Goal: Task Accomplishment & Management: Manage account settings

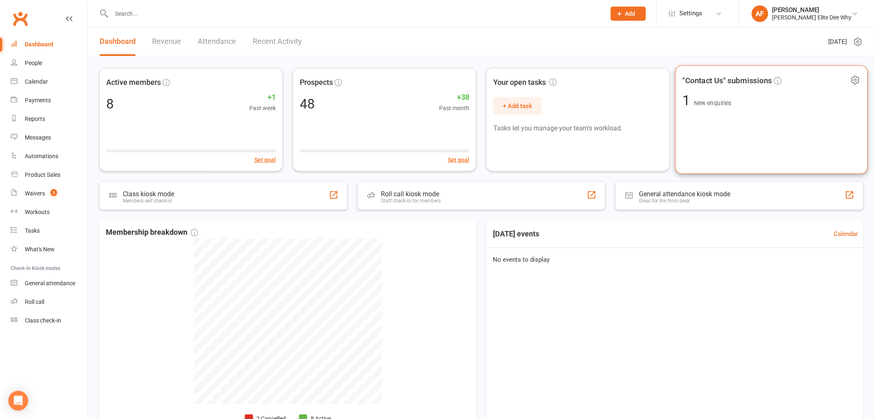
click at [713, 100] on span "New enquiries" at bounding box center [713, 103] width 38 height 7
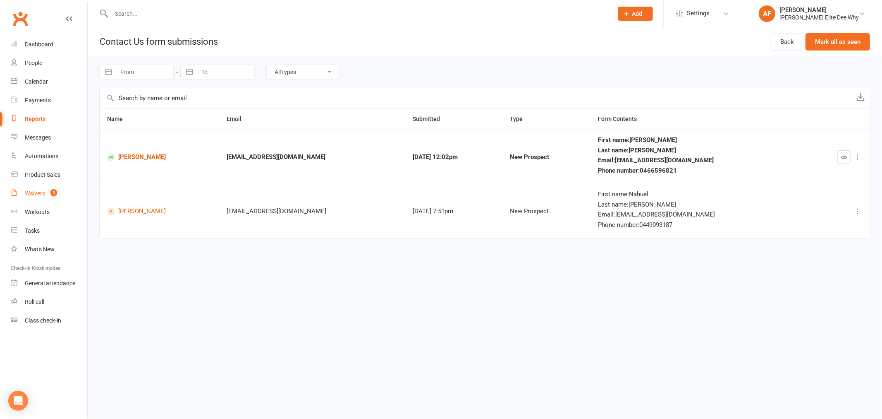
click at [40, 191] on div "Waivers" at bounding box center [35, 193] width 20 height 7
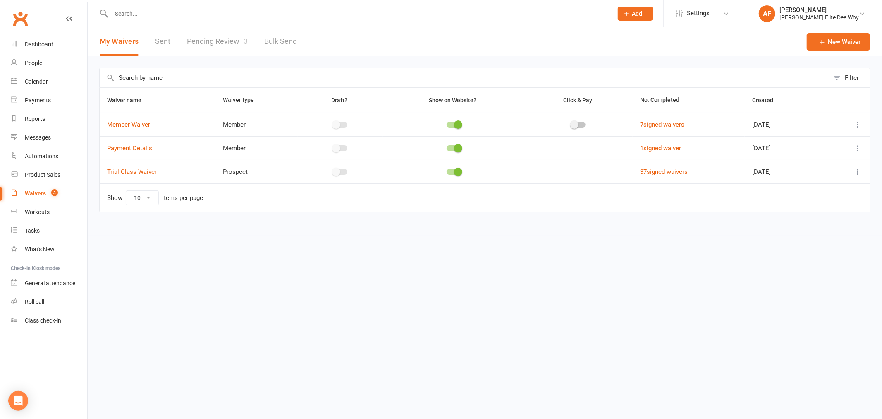
click at [36, 193] on div "Waivers" at bounding box center [35, 193] width 21 height 7
click at [32, 193] on div "Waivers" at bounding box center [35, 193] width 21 height 7
click at [32, 188] on link "Waivers 3" at bounding box center [49, 193] width 77 height 19
click at [218, 40] on link "Pending Review 3" at bounding box center [217, 41] width 61 height 29
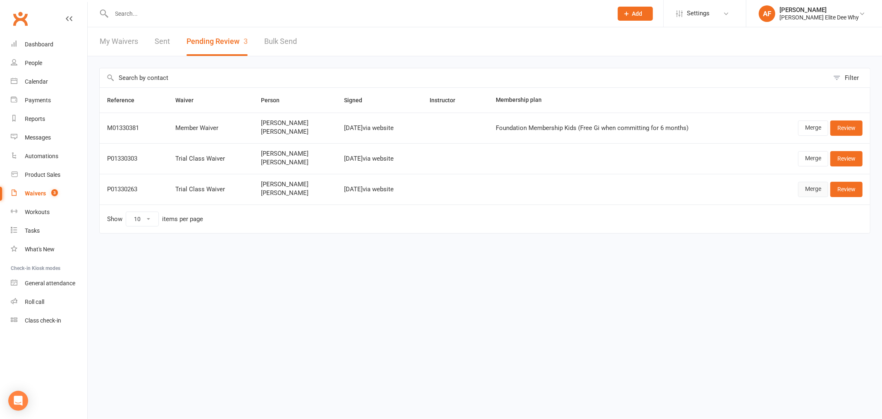
click at [812, 189] on link "Merge" at bounding box center [813, 189] width 30 height 15
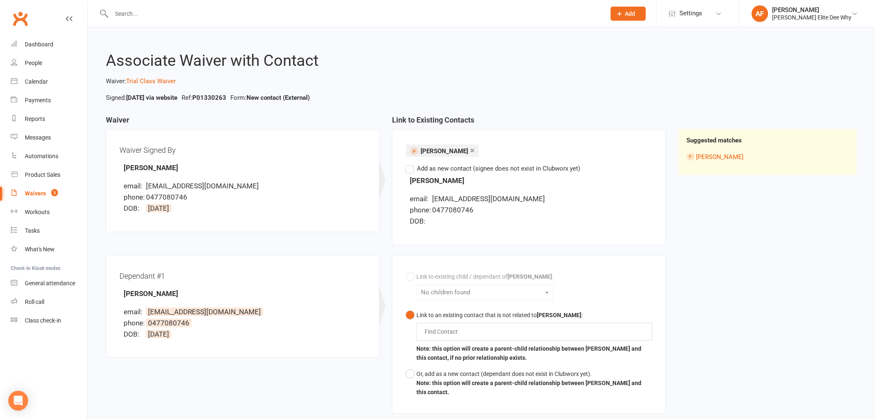
click at [406, 173] on div "× [PERSON_NAME] Find Contact Add as new contact (signee does not exist in Clubw…" at bounding box center [529, 187] width 246 height 88
click at [411, 170] on label "Add as new contact (signee does not exist in Clubworx yet)" at bounding box center [493, 168] width 175 height 10
click at [411, 163] on input "Add as new contact (signee does not exist in Clubworx yet)" at bounding box center [408, 163] width 5 height 0
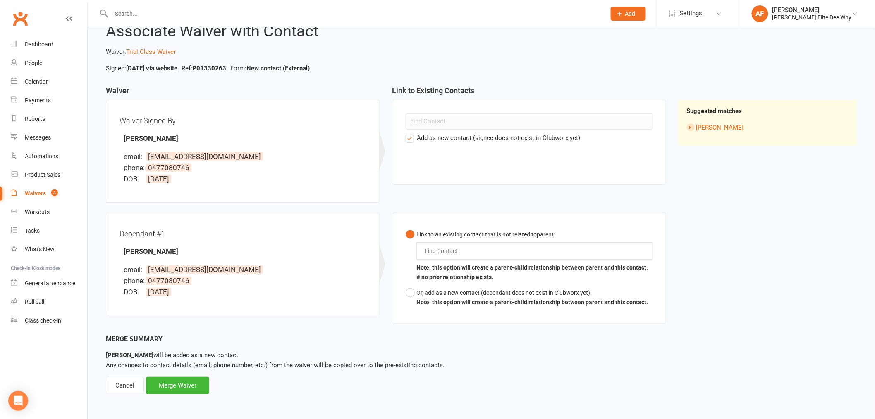
scroll to position [30, 0]
click at [171, 381] on div "Merge Waiver" at bounding box center [177, 384] width 63 height 17
click at [406, 294] on button "Or, add as a new contact (dependant does not exist in Clubworx yet). Note: this…" at bounding box center [527, 296] width 242 height 25
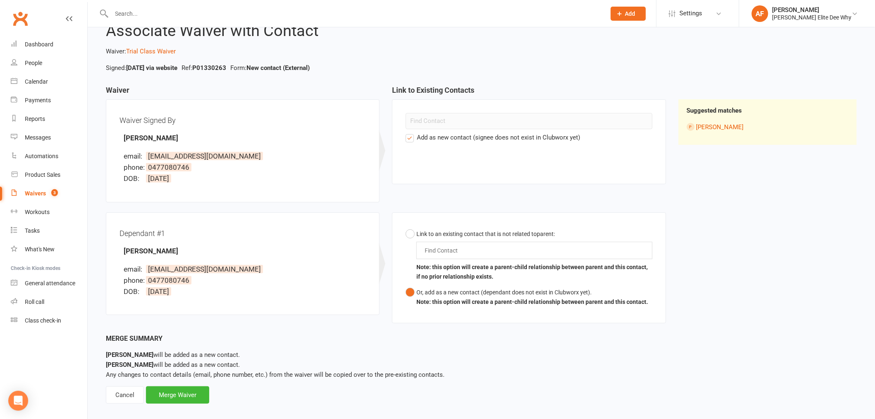
click at [409, 294] on button "Or, add as a new contact (dependant does not exist in Clubworx yet). Note: this…" at bounding box center [527, 296] width 242 height 25
click at [459, 246] on input "text" at bounding box center [443, 250] width 38 height 10
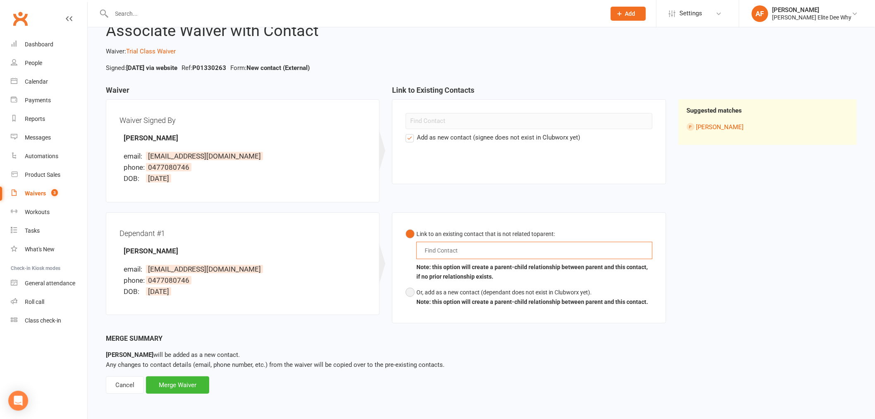
click at [409, 296] on button "Or, add as a new contact (dependant does not exist in Clubworx yet). Note: this…" at bounding box center [527, 296] width 242 height 25
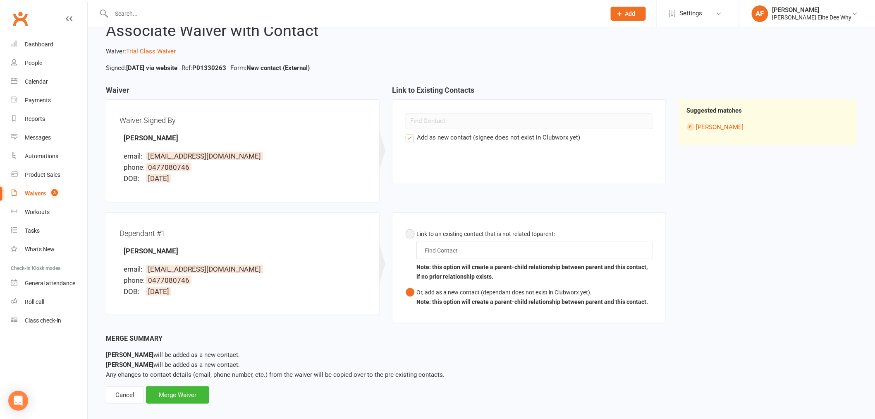
click at [464, 259] on button "Link to an existing contact that is not related to parent : Find Contact Note: …" at bounding box center [529, 255] width 246 height 59
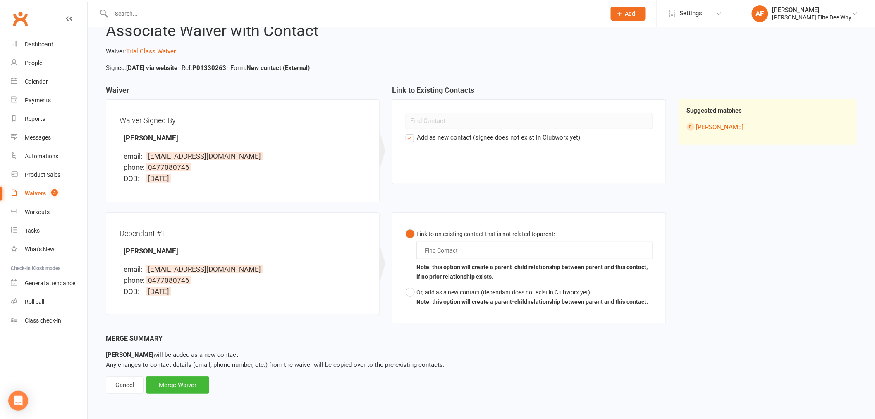
click at [469, 253] on div "Find Contact" at bounding box center [534, 250] width 236 height 17
click at [406, 226] on button "Link to an existing contact that is not related to parent : [PERSON_NAME] Note:…" at bounding box center [529, 255] width 246 height 59
type input "[PERSON_NAME]"
click at [725, 127] on link "[PERSON_NAME]" at bounding box center [720, 126] width 48 height 7
drag, startPoint x: 472, startPoint y: 247, endPoint x: 411, endPoint y: 249, distance: 61.7
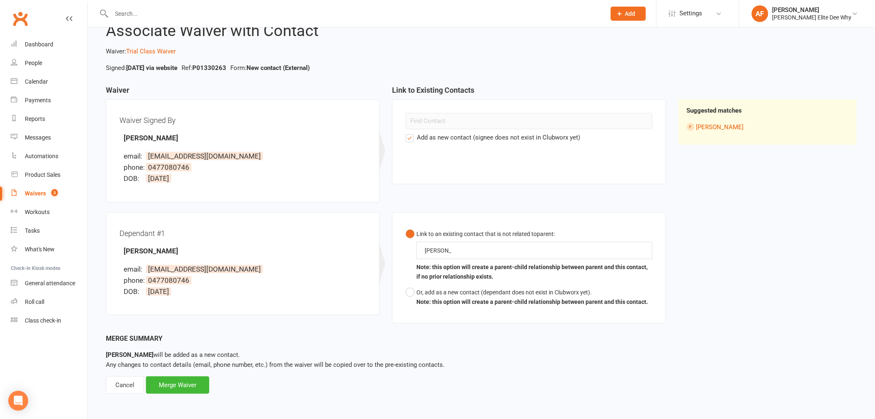
click at [411, 249] on button "Link to an existing contact that is not related to parent : [PERSON_NAME] Note:…" at bounding box center [529, 255] width 246 height 59
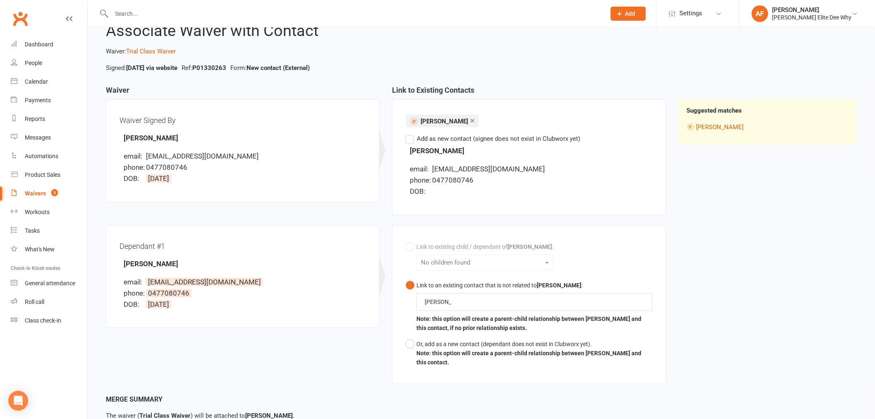
click at [553, 265] on div "Link to existing child / dependant of [PERSON_NAME] : No children found Link to…" at bounding box center [529, 305] width 246 height 132
drag, startPoint x: 445, startPoint y: 302, endPoint x: 423, endPoint y: 303, distance: 21.5
click at [423, 303] on div "[PERSON_NAME]" at bounding box center [534, 301] width 236 height 17
click at [728, 126] on link "[PERSON_NAME]" at bounding box center [720, 126] width 48 height 7
click at [507, 306] on div "Find Contact" at bounding box center [534, 301] width 236 height 17
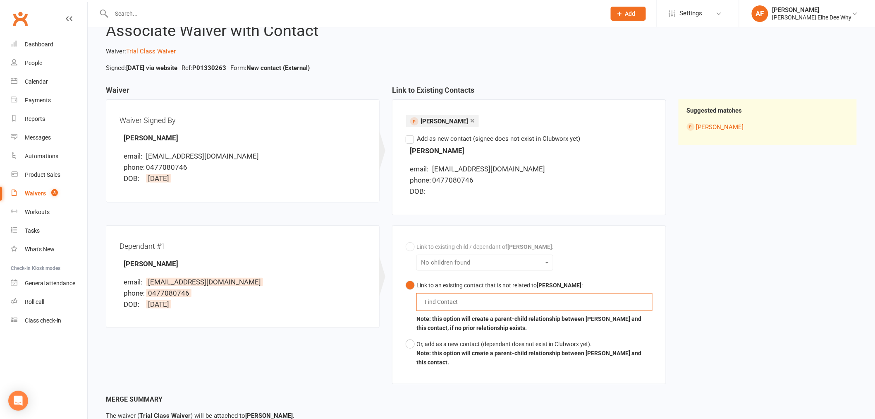
click at [412, 141] on label "Add as new contact (signee does not exist in Clubworx yet)" at bounding box center [493, 139] width 175 height 10
click at [411, 134] on input "Add as new contact (signee does not exist in Clubworx yet)" at bounding box center [408, 134] width 5 height 0
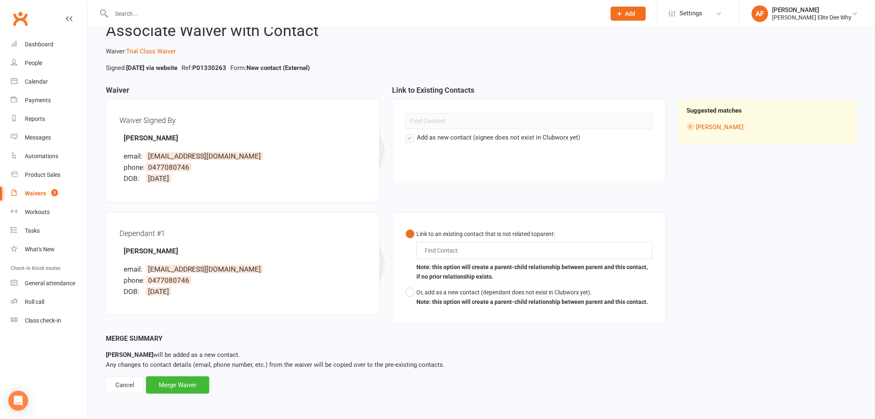
click at [490, 248] on div "Find Contact" at bounding box center [534, 250] width 236 height 17
type input "Danei"
click at [487, 265] on span "[PERSON_NAME]" at bounding box center [462, 266] width 54 height 8
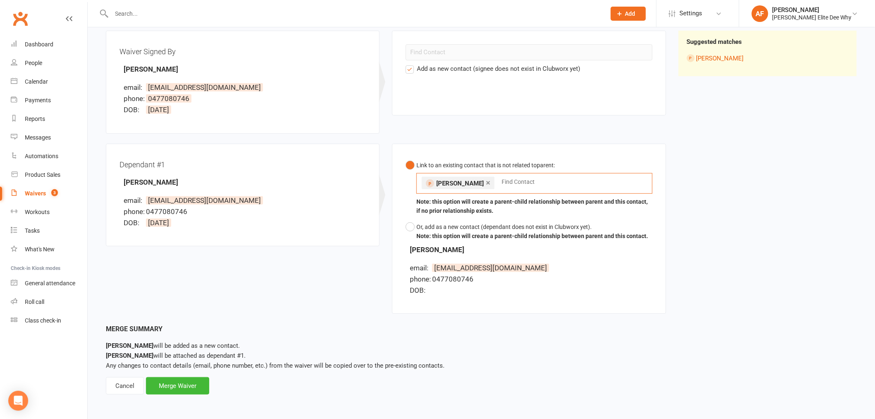
scroll to position [99, 0]
click at [175, 388] on div "Merge Waiver" at bounding box center [177, 384] width 63 height 17
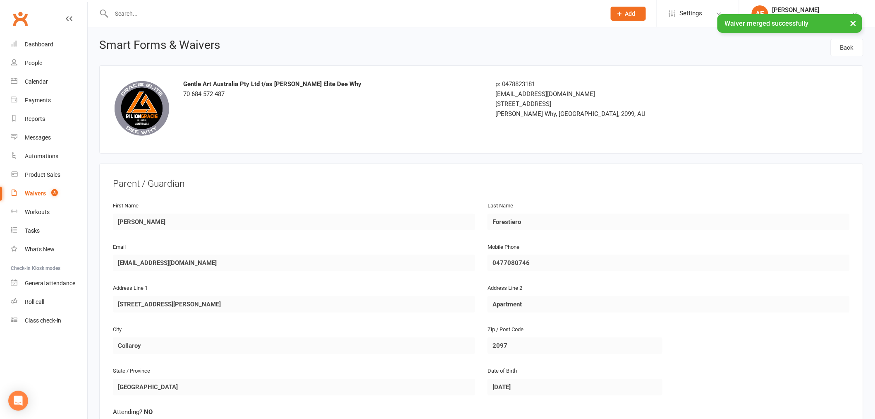
click at [38, 193] on div "Waivers" at bounding box center [35, 193] width 21 height 7
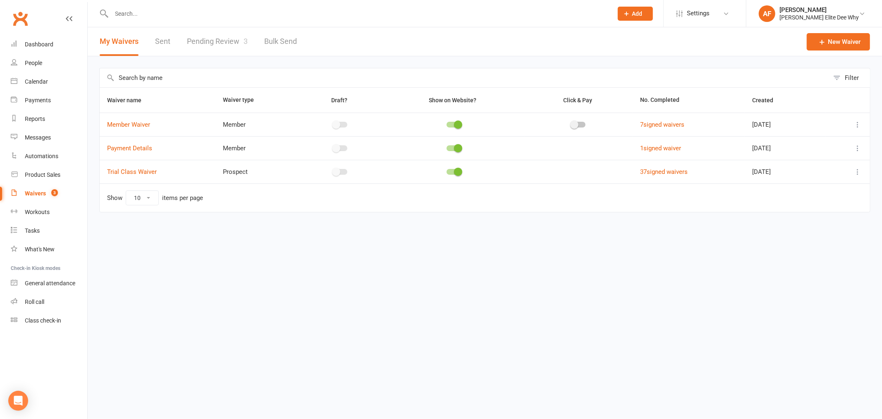
click at [207, 38] on link "Pending Review 3" at bounding box center [217, 41] width 61 height 29
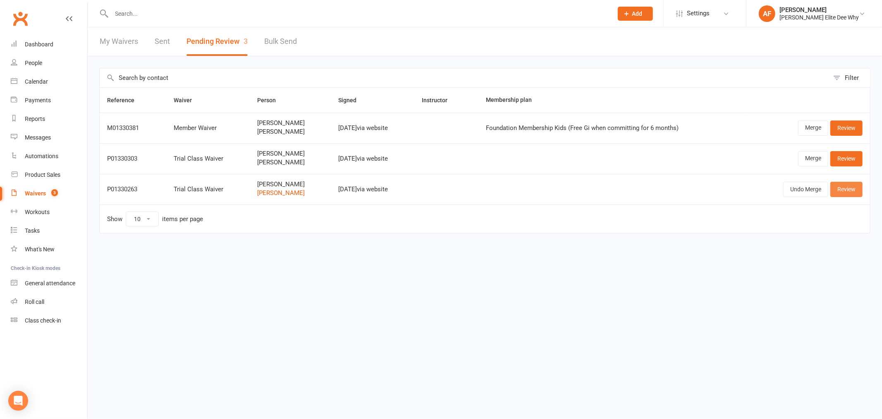
click at [850, 188] on link "Review" at bounding box center [846, 189] width 32 height 15
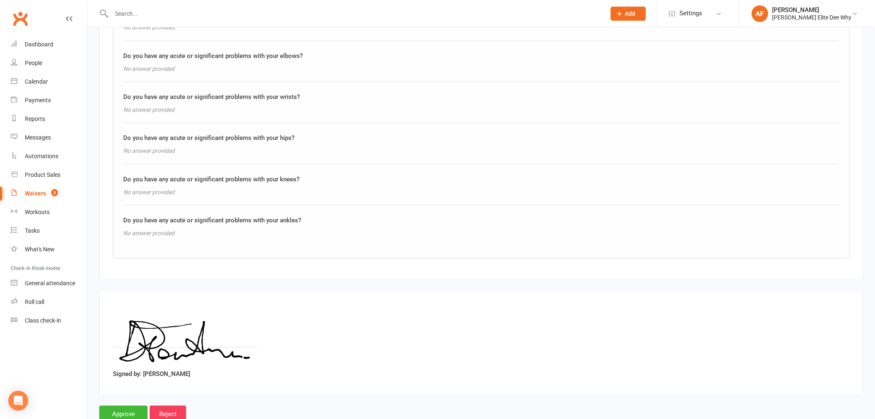
scroll to position [2897, 0]
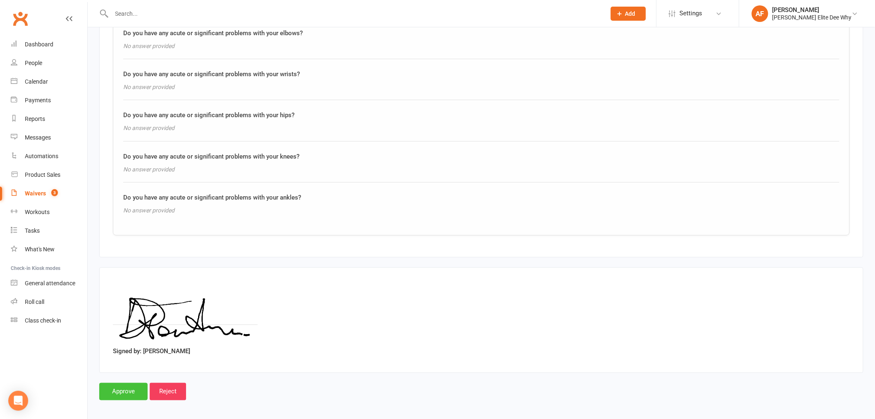
drag, startPoint x: 122, startPoint y: 385, endPoint x: 161, endPoint y: 372, distance: 41.1
click at [124, 384] on input "Approve" at bounding box center [123, 391] width 48 height 17
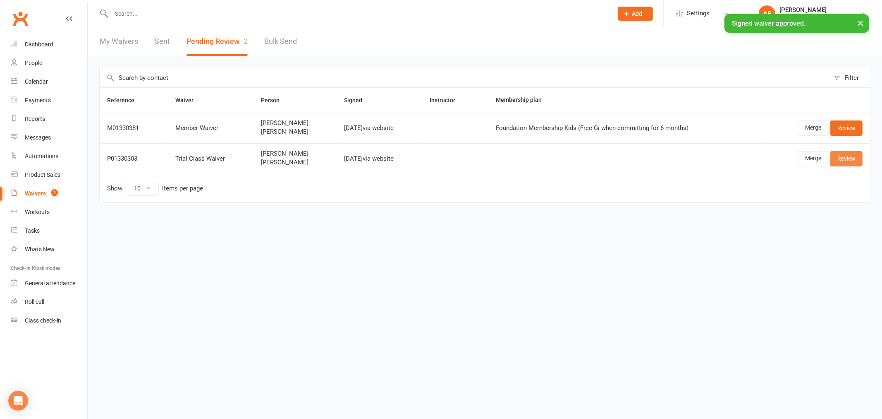
click at [844, 159] on link "Review" at bounding box center [846, 158] width 32 height 15
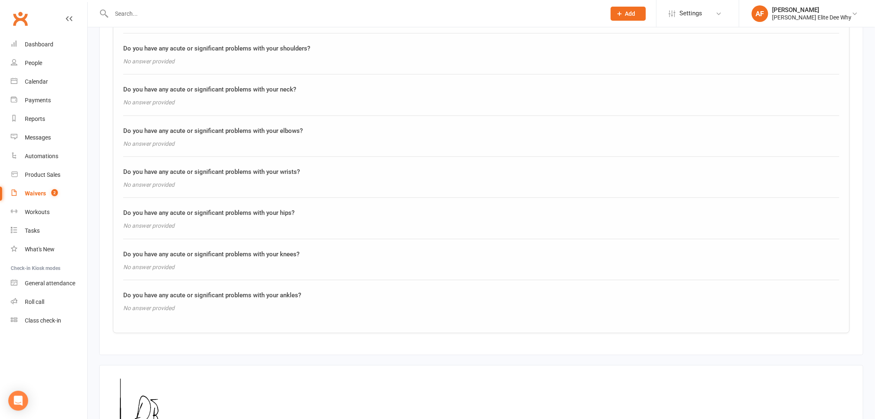
scroll to position [2956, 0]
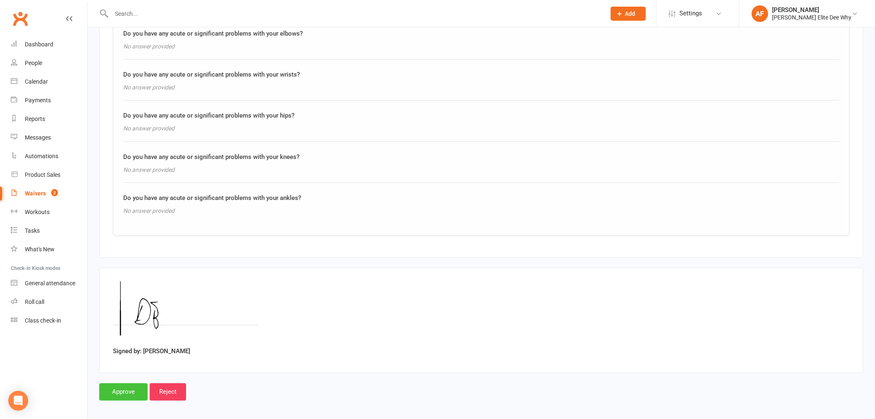
click at [127, 383] on input "Approve" at bounding box center [123, 391] width 48 height 17
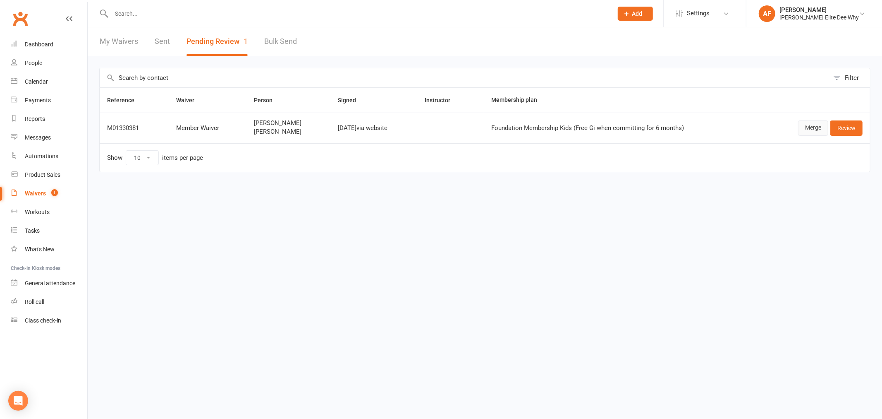
click at [819, 131] on link "Merge" at bounding box center [813, 127] width 30 height 15
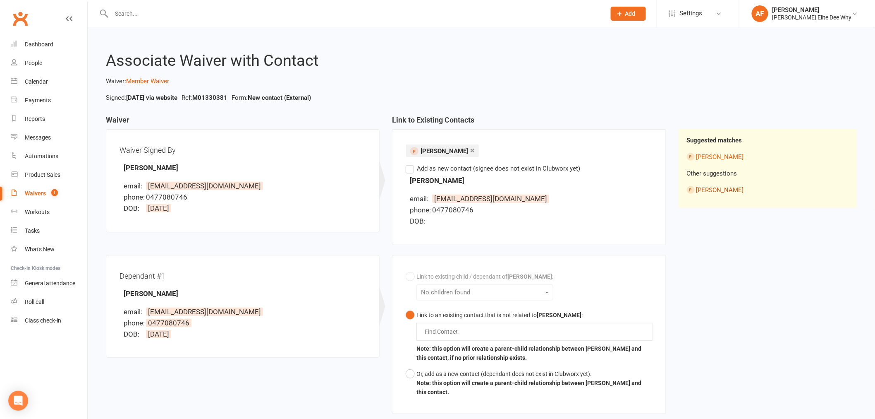
click at [713, 191] on link "[PERSON_NAME]" at bounding box center [720, 189] width 48 height 7
click at [715, 158] on link "[PERSON_NAME]" at bounding box center [720, 156] width 48 height 7
click at [710, 189] on link "[PERSON_NAME]" at bounding box center [720, 189] width 48 height 7
click at [715, 156] on link "[PERSON_NAME]" at bounding box center [720, 156] width 48 height 7
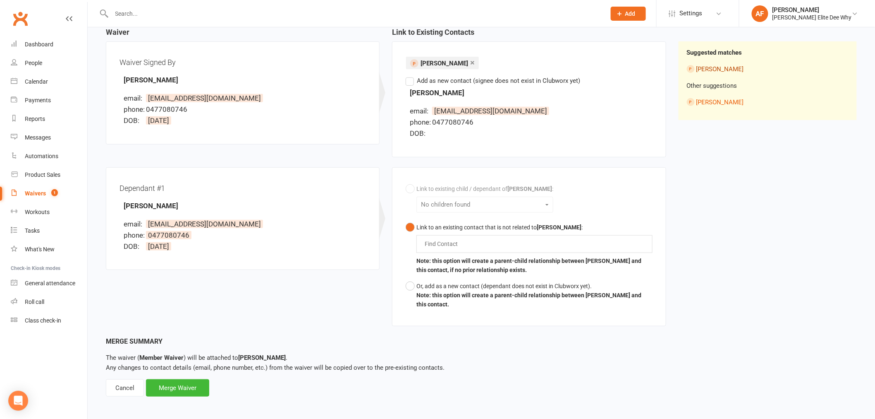
scroll to position [90, 0]
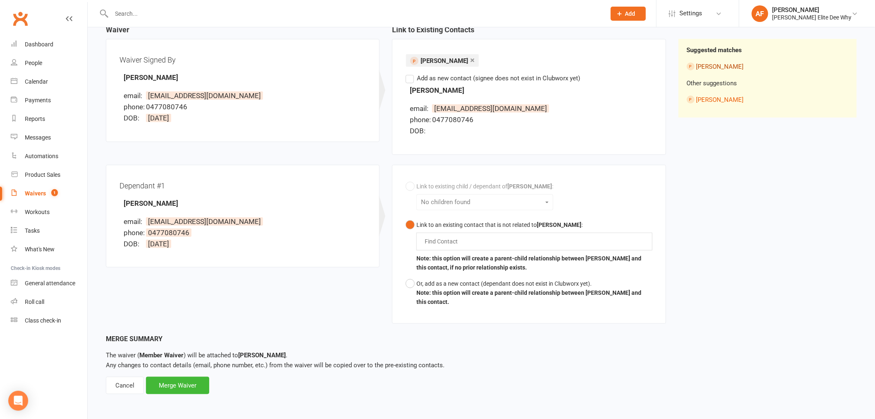
click at [715, 69] on link "[PERSON_NAME]" at bounding box center [720, 66] width 48 height 7
click at [716, 68] on link "[PERSON_NAME]" at bounding box center [720, 66] width 48 height 7
click at [551, 201] on div "Link to existing child / dependant of [PERSON_NAME] : No children found Link to…" at bounding box center [529, 244] width 246 height 132
click at [412, 189] on div "Link to existing child / dependant of [PERSON_NAME] : No children found Link to…" at bounding box center [529, 244] width 246 height 132
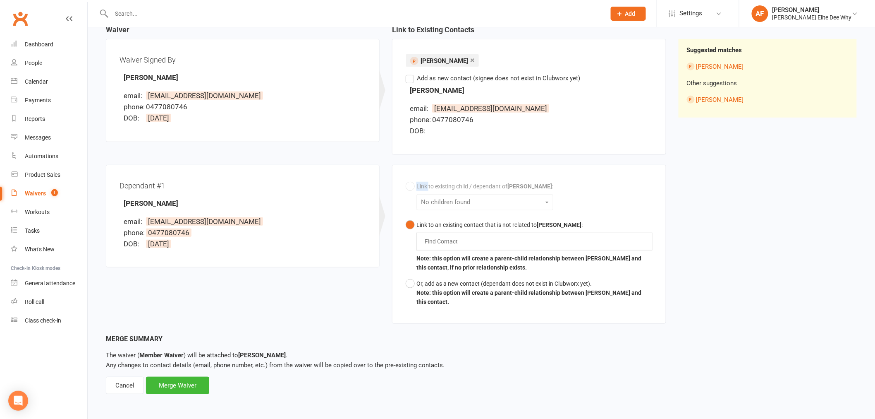
click at [412, 188] on div "Link to existing child / dependant of [PERSON_NAME] : No children found Link to…" at bounding box center [529, 244] width 246 height 132
click at [414, 188] on div "Link to existing child / dependant of [PERSON_NAME] : No children found Link to…" at bounding box center [529, 244] width 246 height 132
click at [595, 180] on div "Link to existing child / dependant of [PERSON_NAME] : No children found Link to…" at bounding box center [529, 244] width 246 height 132
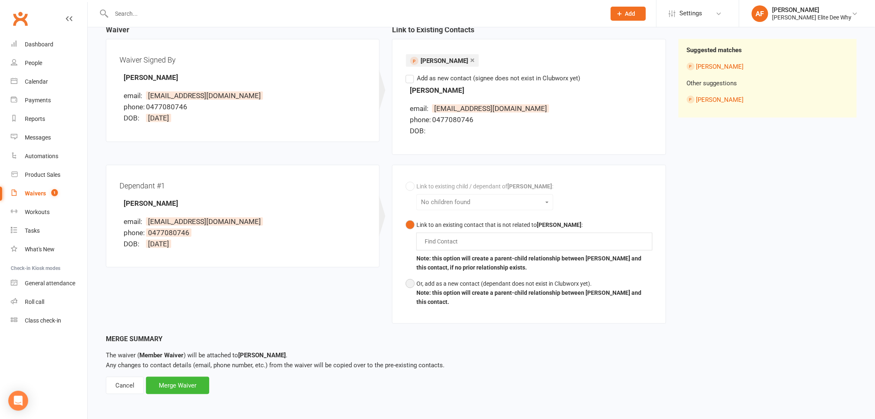
click at [406, 285] on button "Or, add as a new contact (dependant does not exist in Clubworx yet). Note: this…" at bounding box center [529, 292] width 246 height 34
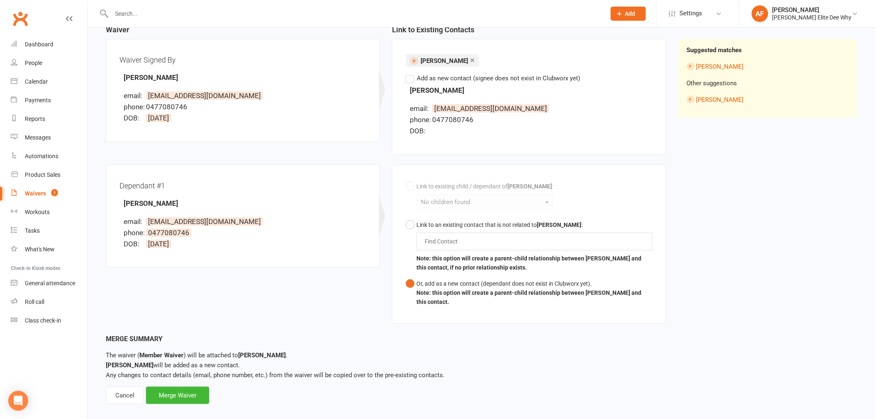
click at [412, 187] on div "Link to existing child / dependant of [PERSON_NAME] : No children found Link to…" at bounding box center [529, 244] width 246 height 132
drag, startPoint x: 169, startPoint y: 390, endPoint x: 356, endPoint y: 381, distance: 187.5
click at [356, 381] on div "Merge Summary The waiver ( Member Waiver ) will be attached to [PERSON_NAME] . …" at bounding box center [481, 368] width 751 height 71
click at [176, 397] on div "Merge Waiver" at bounding box center [177, 394] width 63 height 17
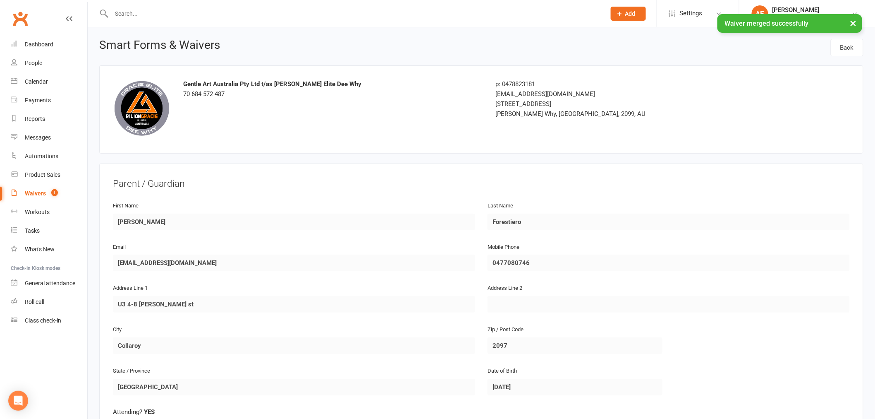
click at [35, 191] on div "Waivers" at bounding box center [35, 193] width 21 height 7
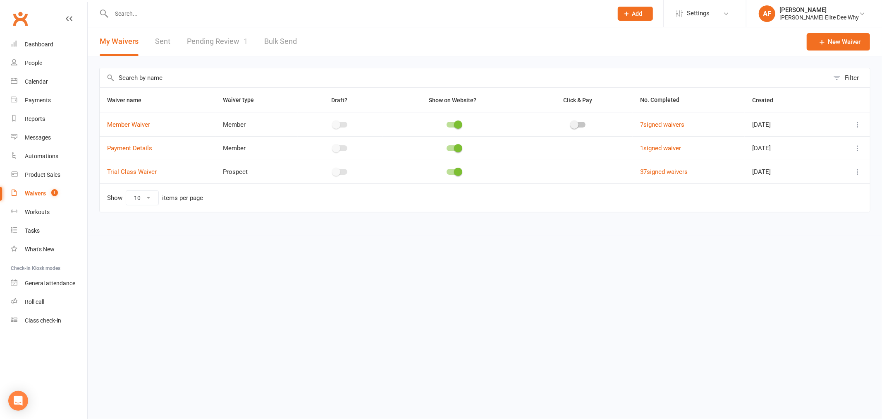
click at [232, 40] on link "Pending Review 1" at bounding box center [217, 41] width 61 height 29
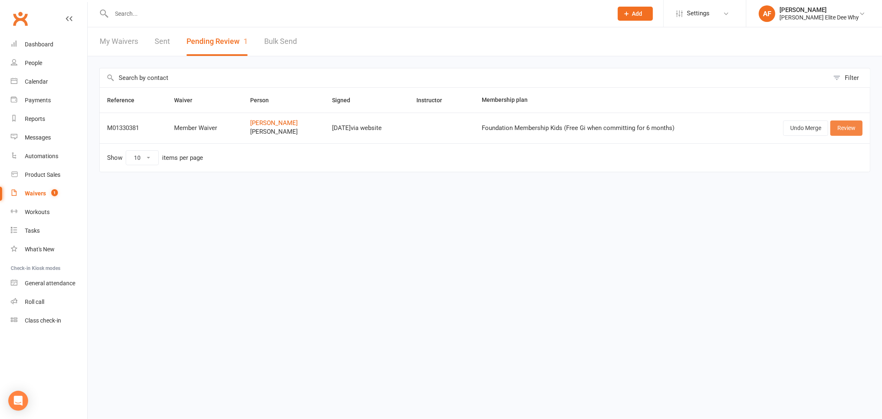
click at [845, 131] on link "Review" at bounding box center [846, 127] width 32 height 15
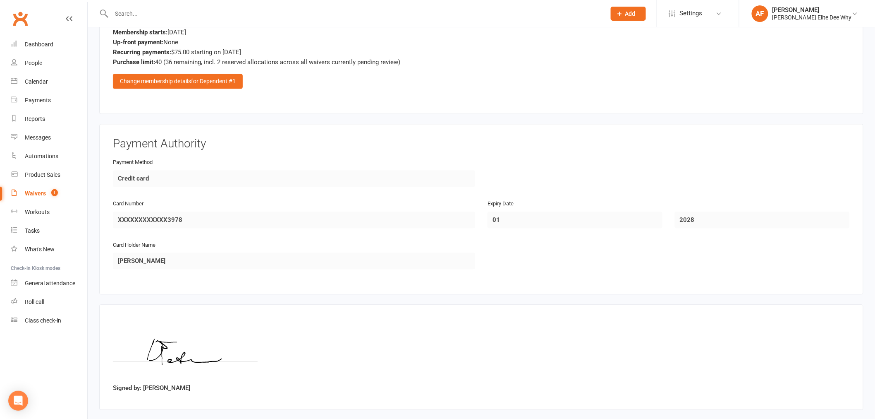
scroll to position [3344, 0]
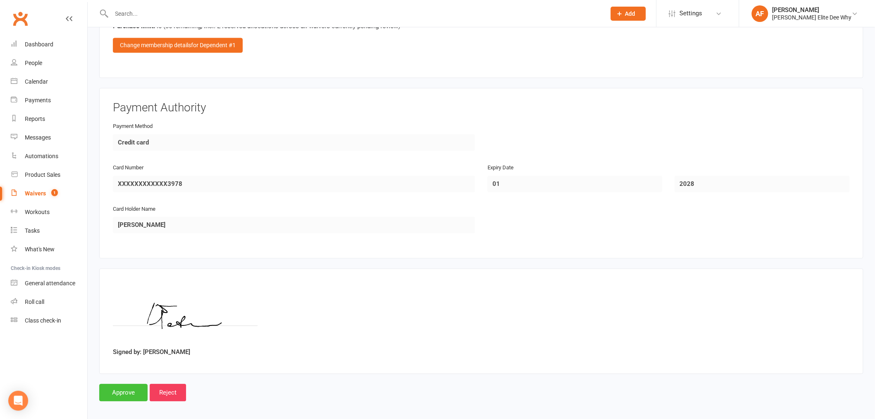
click at [119, 390] on input "Approve" at bounding box center [123, 391] width 48 height 17
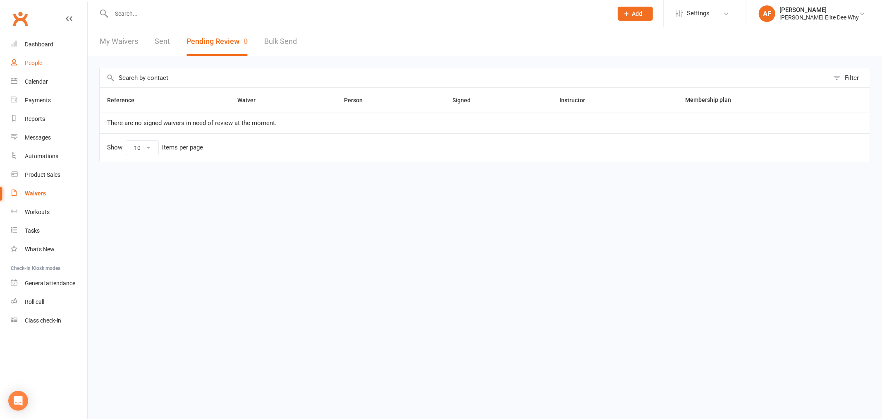
drag, startPoint x: 34, startPoint y: 63, endPoint x: 46, endPoint y: 64, distance: 11.6
click at [34, 63] on div "People" at bounding box center [33, 63] width 17 height 7
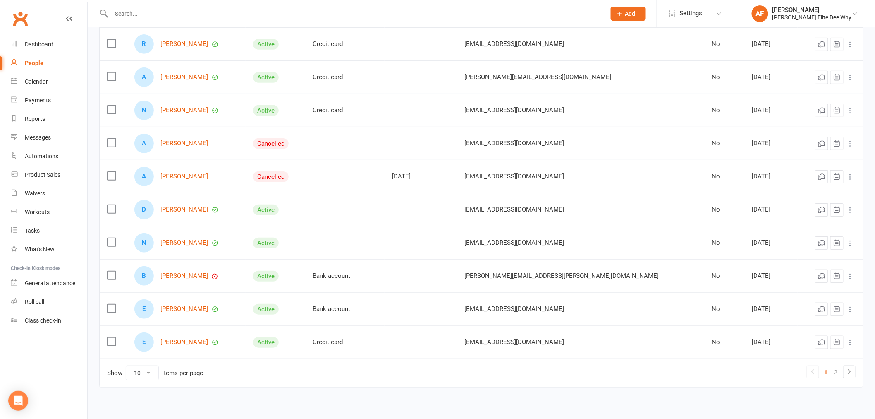
scroll to position [131, 0]
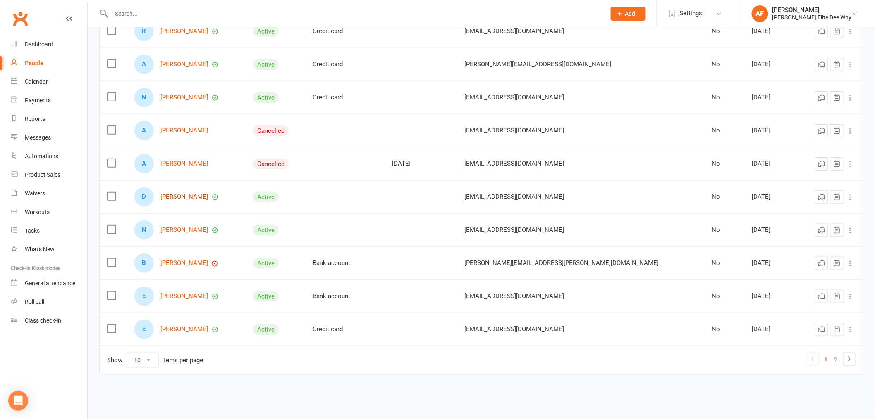
click at [192, 199] on link "[PERSON_NAME]" at bounding box center [184, 196] width 48 height 7
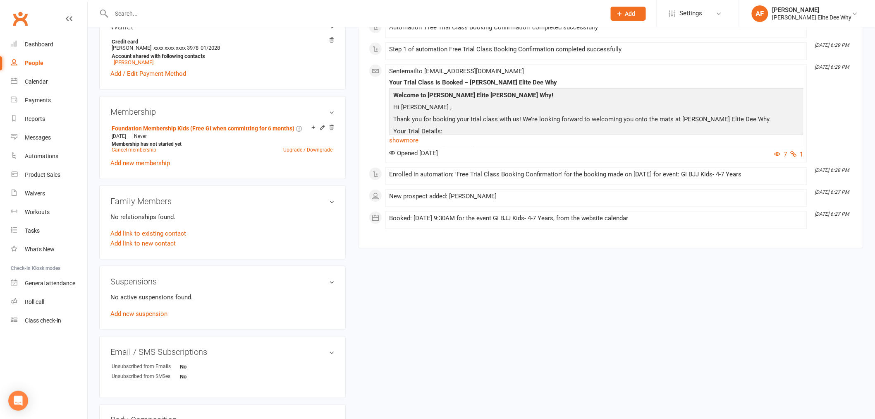
scroll to position [321, 0]
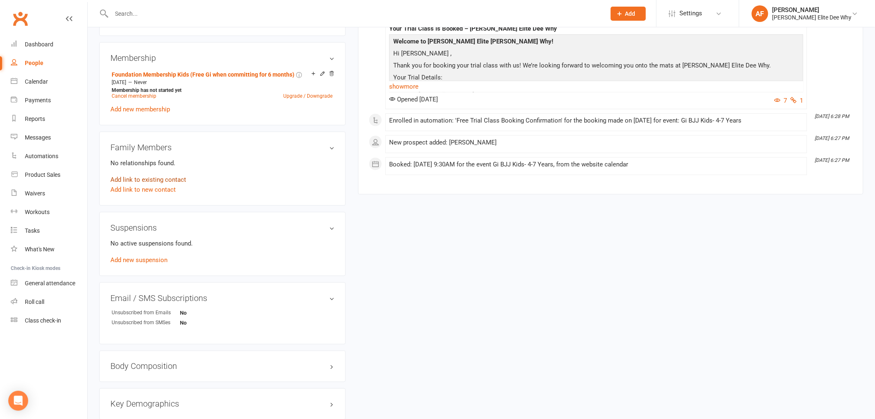
click at [146, 179] on link "Add link to existing contact" at bounding box center [148, 180] width 76 height 10
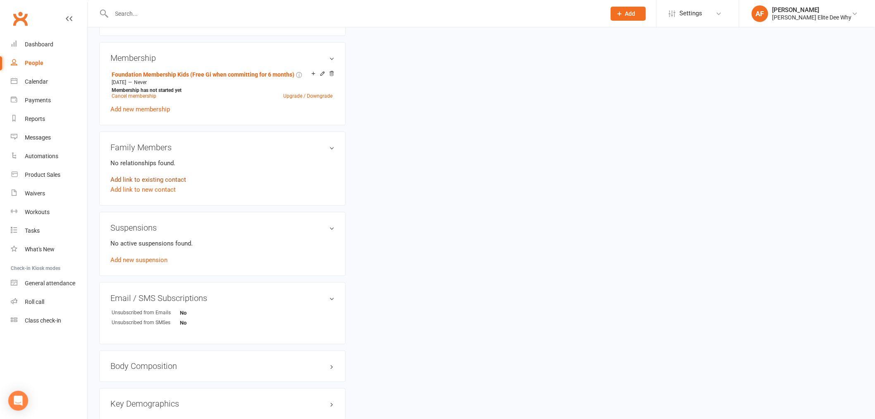
scroll to position [0, 0]
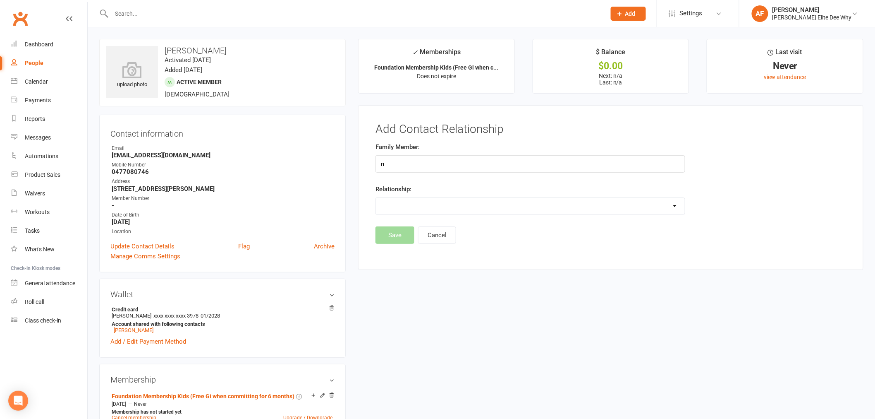
type input "no"
drag, startPoint x: 414, startPoint y: 160, endPoint x: 373, endPoint y: 163, distance: 40.6
click at [373, 163] on div "Family Member: no Relationship: Parent / Guardian Child Sibling (parent not in …" at bounding box center [530, 184] width 322 height 84
click at [31, 61] on div "People" at bounding box center [34, 63] width 19 height 7
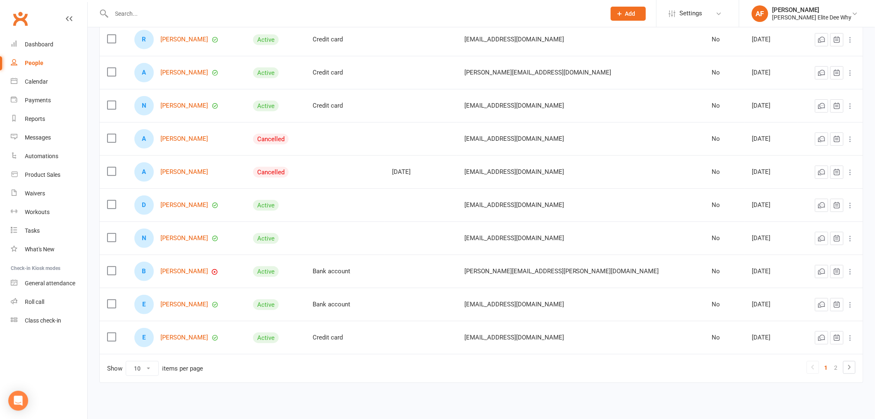
scroll to position [131, 0]
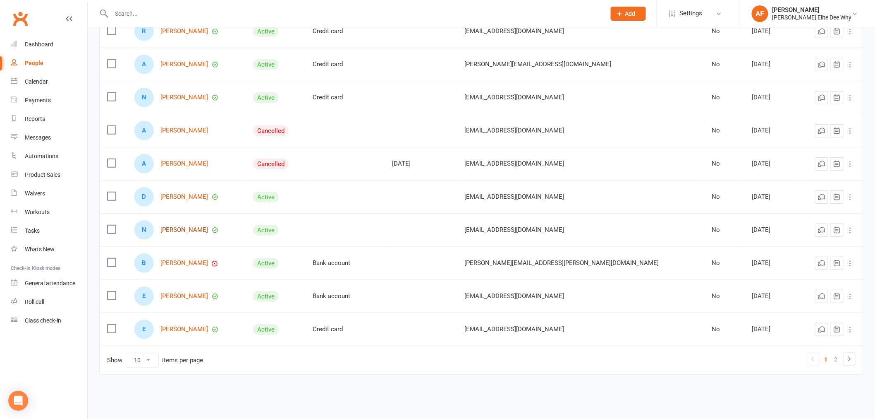
click at [192, 228] on link "[PERSON_NAME]" at bounding box center [184, 229] width 48 height 7
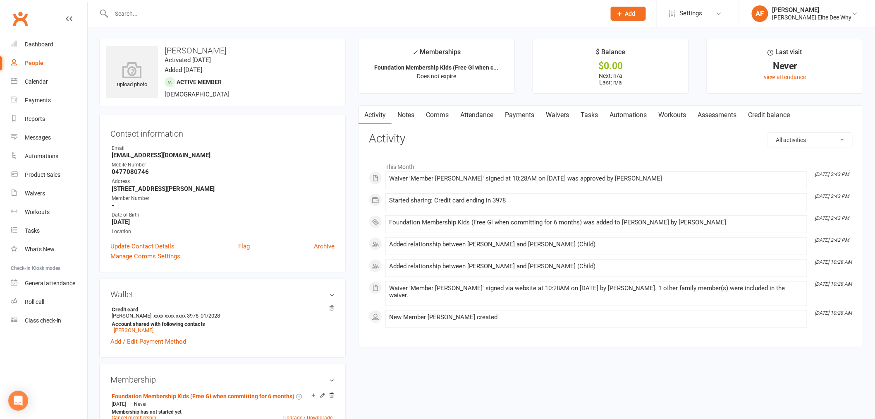
click at [64, 20] on div "Clubworx" at bounding box center [43, 23] width 87 height 31
click at [35, 61] on div "People" at bounding box center [34, 63] width 19 height 7
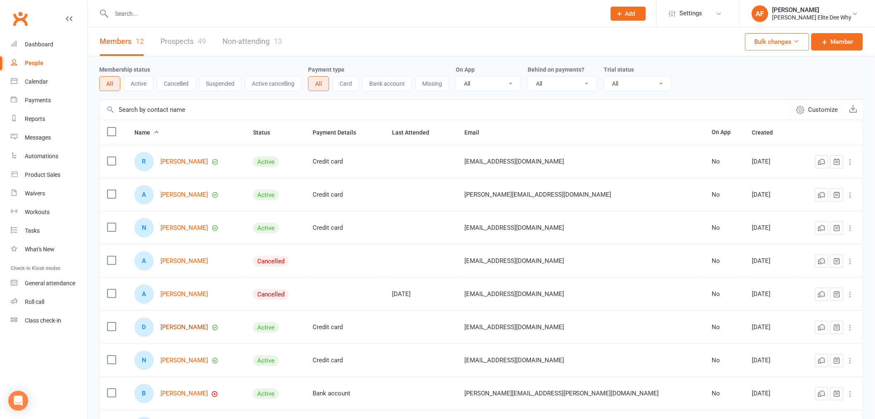
click at [191, 325] on link "[PERSON_NAME]" at bounding box center [184, 326] width 48 height 7
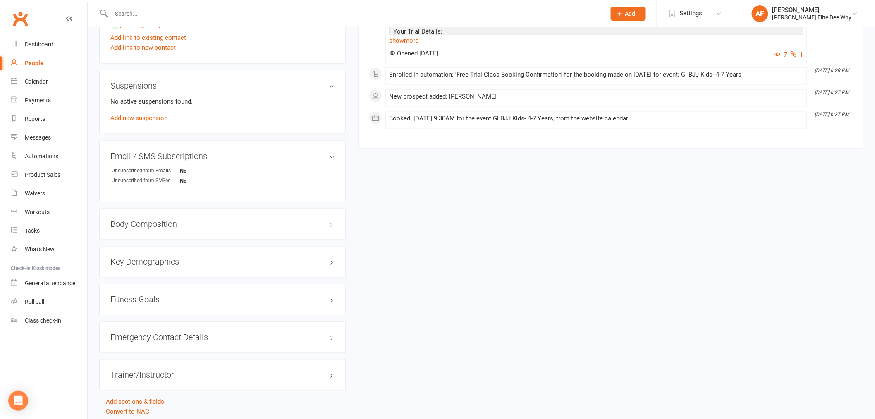
scroll to position [492, 0]
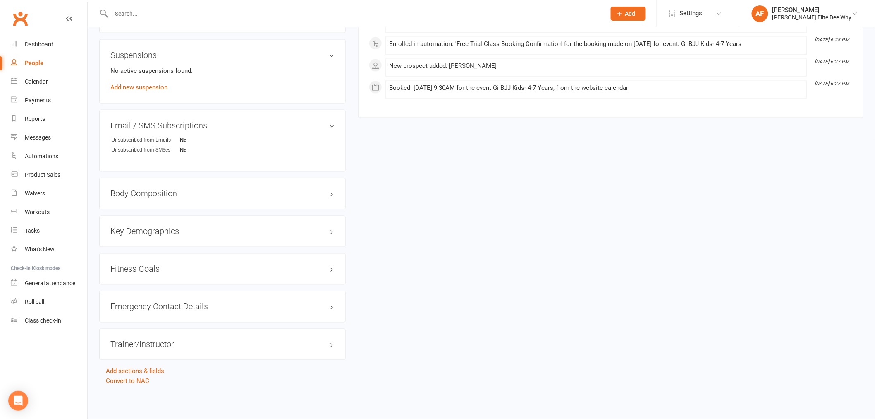
click at [27, 65] on div "People" at bounding box center [34, 63] width 19 height 7
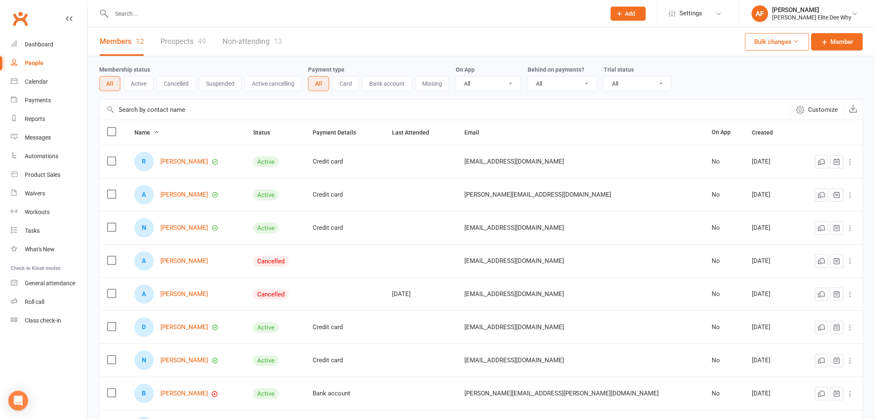
click at [110, 43] on link "Members 12" at bounding box center [122, 41] width 44 height 29
click at [232, 44] on link "Non-attending 13" at bounding box center [252, 41] width 60 height 29
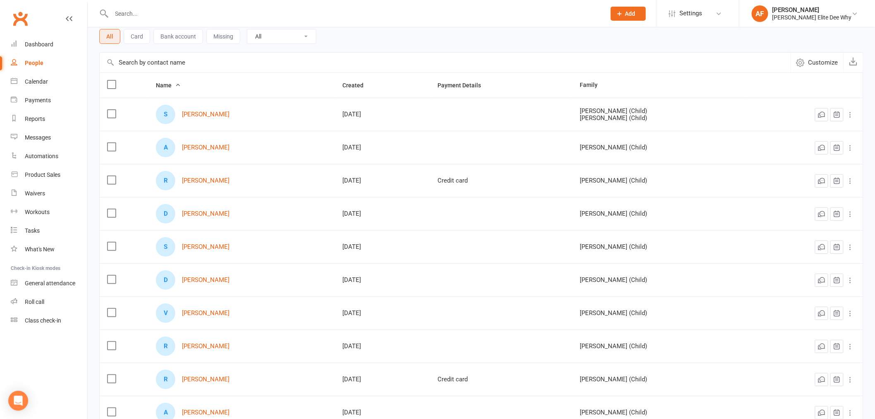
scroll to position [39, 0]
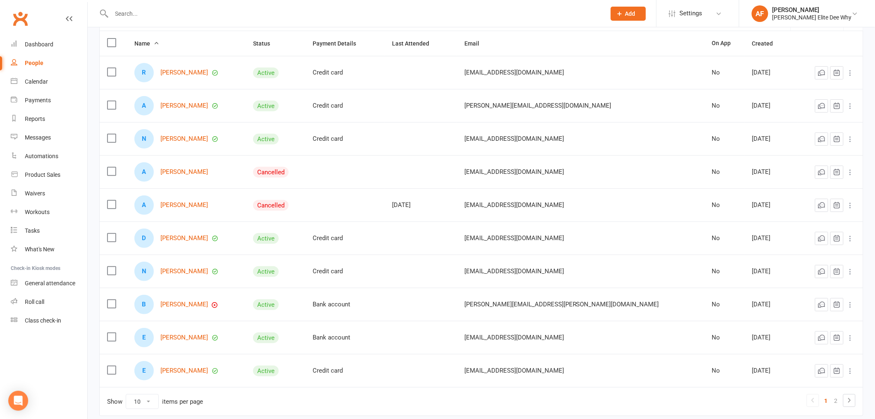
scroll to position [92, 0]
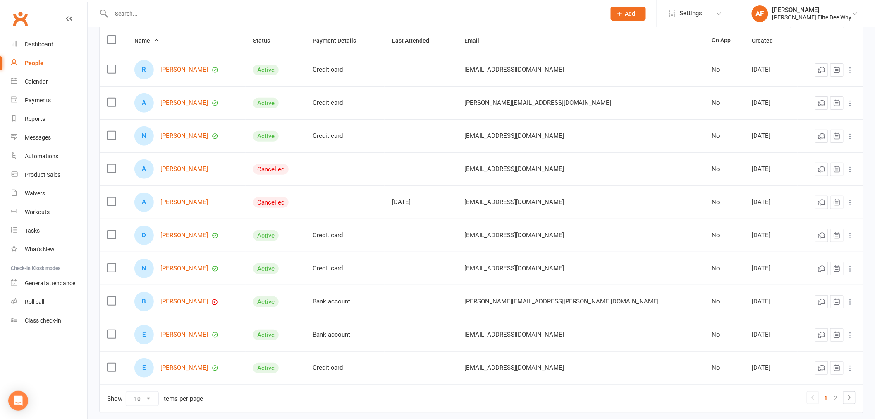
click at [107, 166] on label at bounding box center [111, 168] width 8 height 8
click at [107, 164] on input "checkbox" at bounding box center [111, 164] width 8 height 0
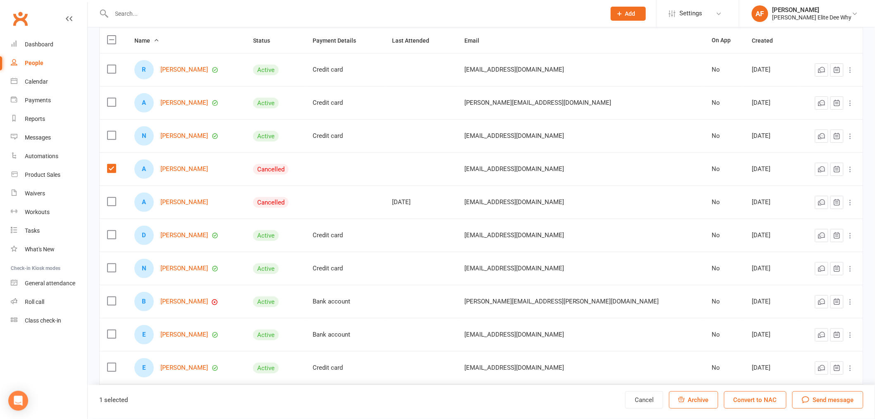
click at [111, 205] on label at bounding box center [111, 201] width 8 height 8
click at [111, 197] on input "checkbox" at bounding box center [111, 197] width 8 height 0
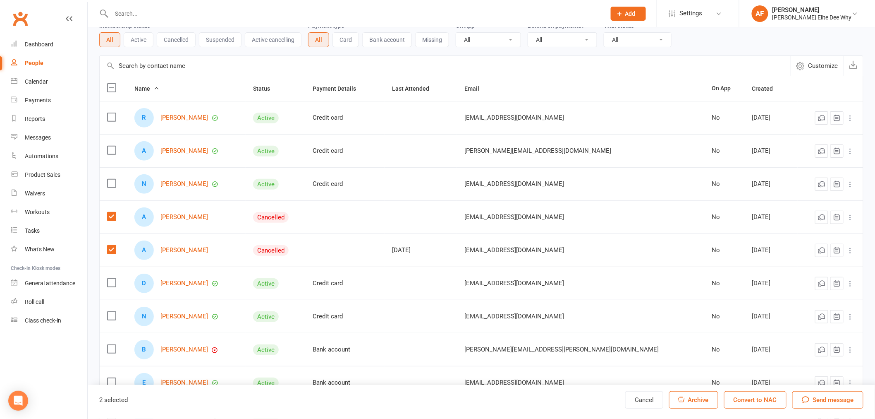
scroll to position [0, 0]
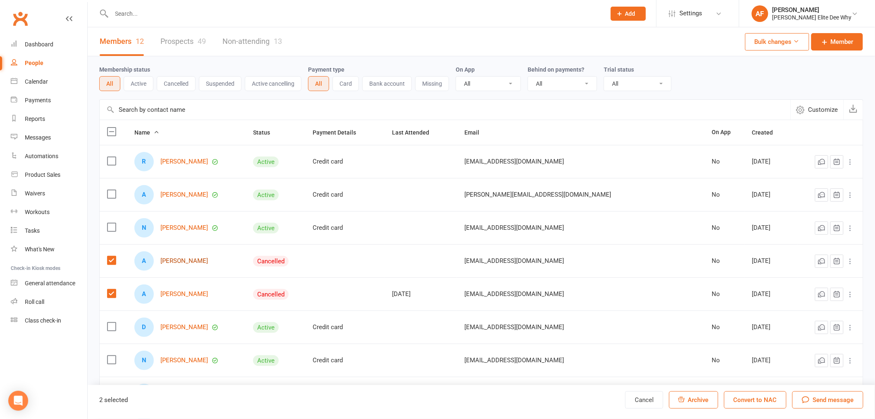
click at [179, 264] on link "[PERSON_NAME]" at bounding box center [184, 260] width 48 height 7
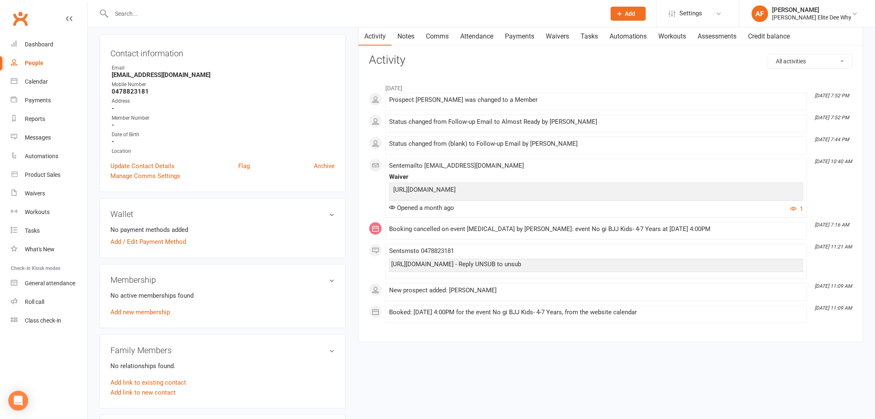
scroll to position [92, 0]
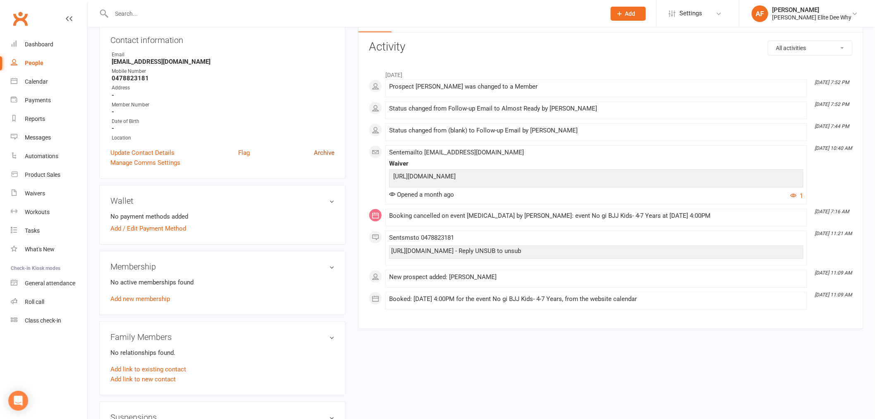
click at [327, 154] on link "Archive" at bounding box center [324, 153] width 21 height 10
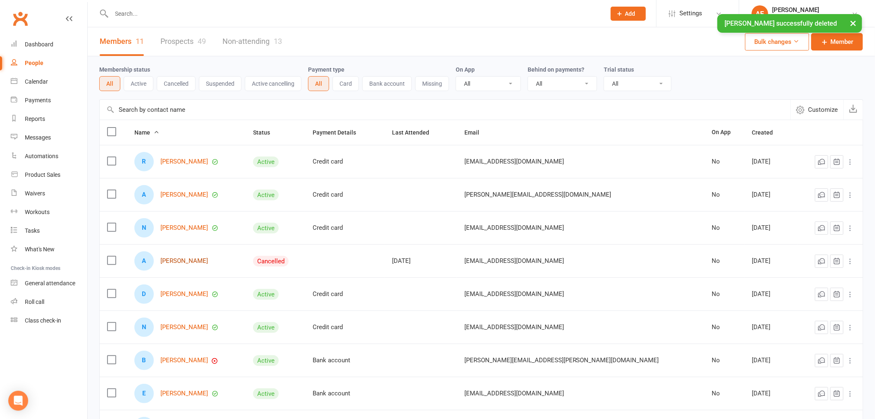
click at [188, 263] on link "[PERSON_NAME]" at bounding box center [184, 260] width 48 height 7
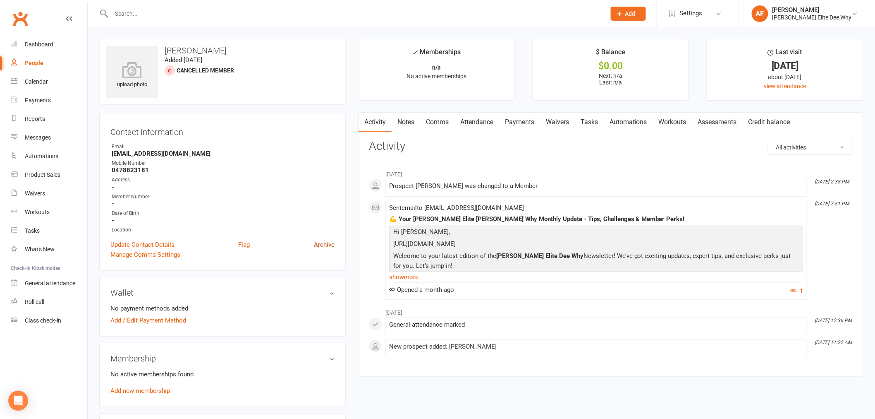
click at [324, 242] on link "Archive" at bounding box center [324, 244] width 21 height 10
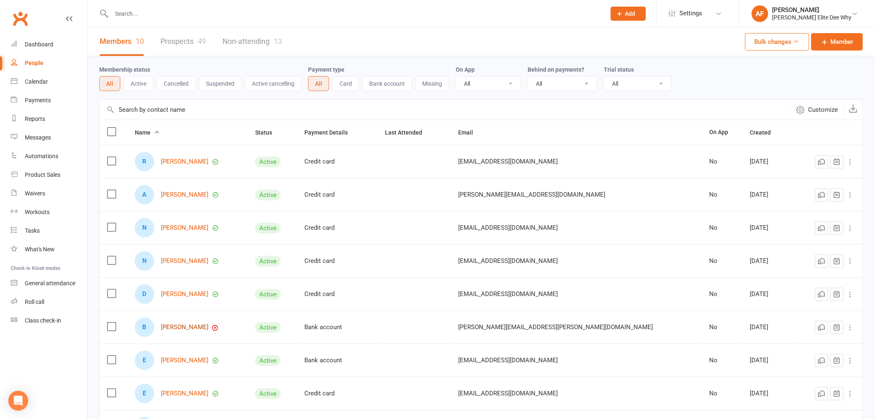
click at [194, 327] on link "[PERSON_NAME]" at bounding box center [185, 326] width 48 height 7
